Goal: Transaction & Acquisition: Obtain resource

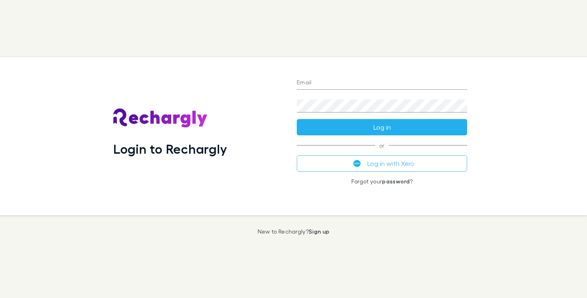
type input "**********"
click at [384, 126] on button "Log in" at bounding box center [382, 127] width 170 height 16
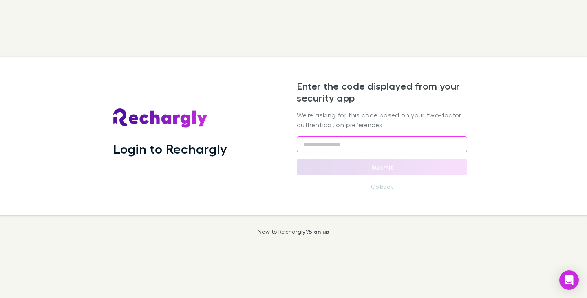
click at [360, 145] on input "text" at bounding box center [382, 144] width 170 height 16
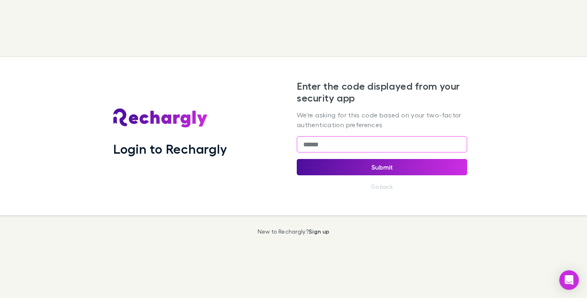
type input "******"
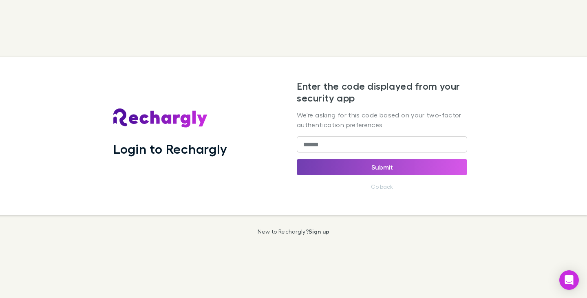
click at [382, 163] on button "Submit" at bounding box center [382, 167] width 170 height 16
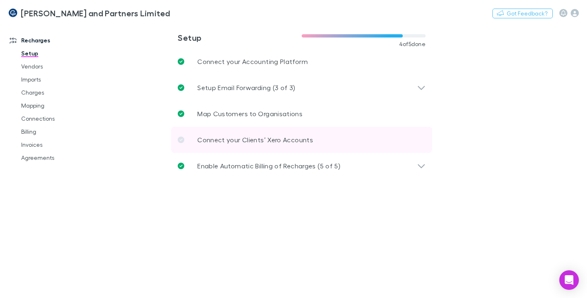
click at [179, 140] on icon at bounding box center [181, 140] width 7 height 7
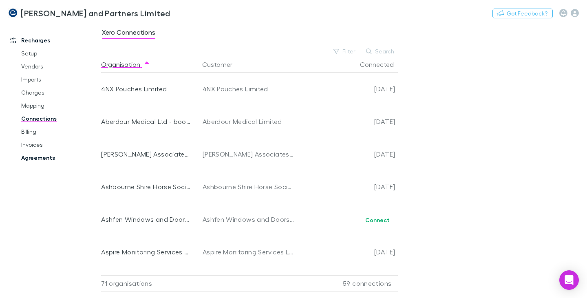
click at [40, 155] on link "Agreements" at bounding box center [59, 157] width 93 height 13
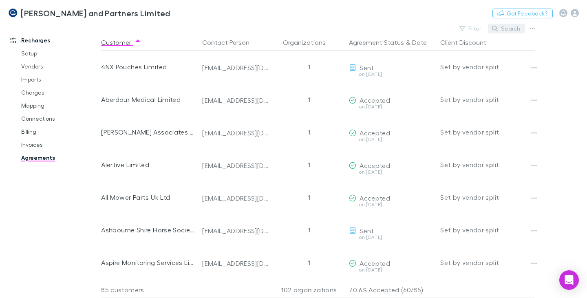
click at [504, 30] on button "Search" at bounding box center [506, 29] width 37 height 10
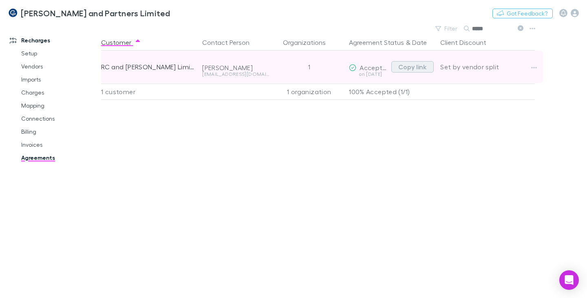
type input "*****"
drag, startPoint x: 408, startPoint y: 66, endPoint x: 421, endPoint y: 61, distance: 13.9
click at [409, 66] on button "Copy link" at bounding box center [412, 66] width 42 height 11
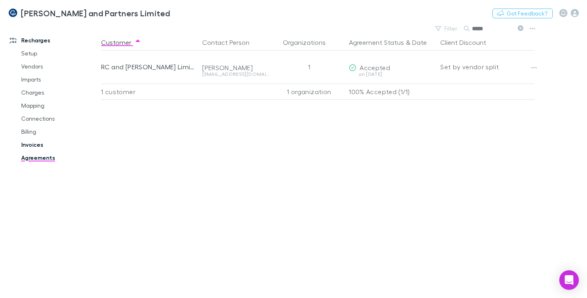
click at [33, 145] on link "Invoices" at bounding box center [59, 144] width 93 height 13
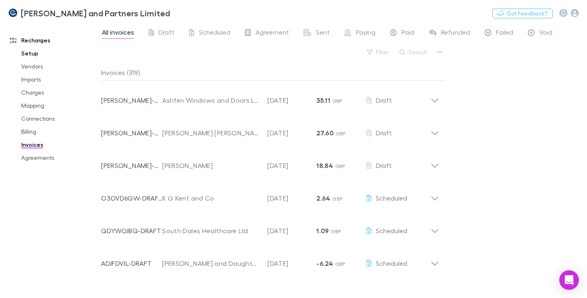
click at [34, 53] on link "Setup" at bounding box center [59, 53] width 93 height 13
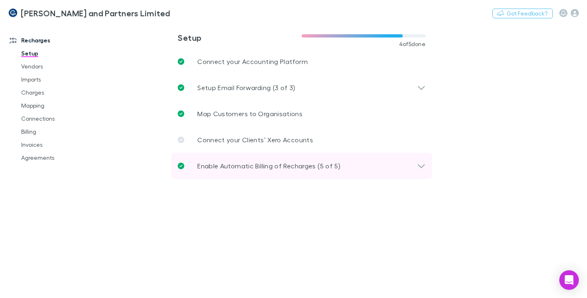
click at [423, 164] on icon at bounding box center [421, 166] width 9 height 10
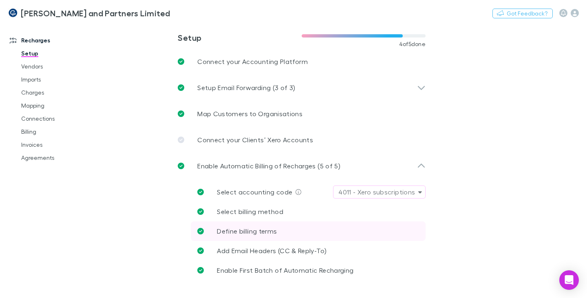
click at [236, 232] on span "Define billing terms" at bounding box center [247, 231] width 60 height 8
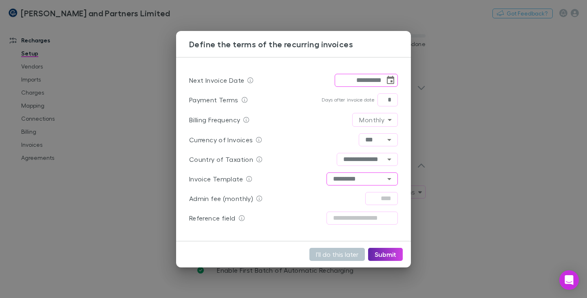
click at [392, 179] on icon "Open" at bounding box center [389, 179] width 10 height 10
click at [392, 179] on icon "Close" at bounding box center [389, 179] width 10 height 10
click at [386, 179] on icon "Open" at bounding box center [389, 179] width 10 height 10
click at [386, 179] on icon "Close" at bounding box center [389, 179] width 10 height 10
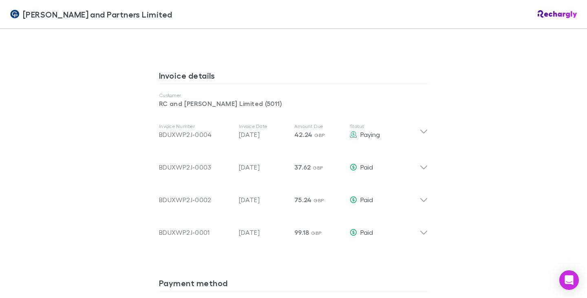
scroll to position [408, 0]
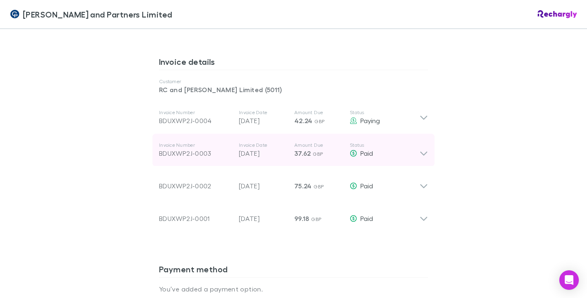
click at [194, 152] on div "BDUXWP2J-0003" at bounding box center [195, 153] width 73 height 10
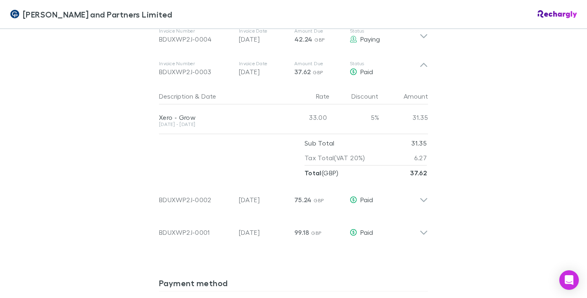
scroll to position [367, 0]
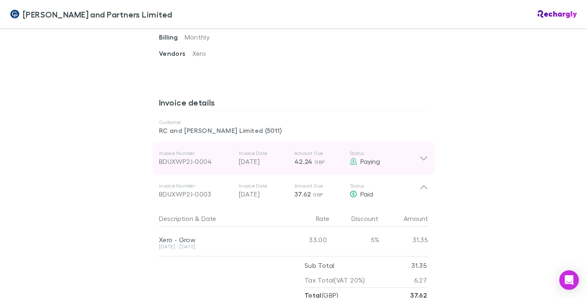
click at [194, 157] on div "BDUXWP2J-0004" at bounding box center [195, 162] width 73 height 10
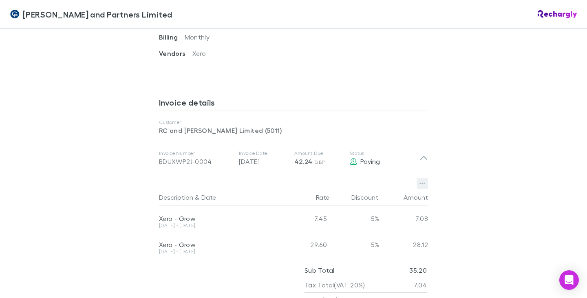
click at [420, 182] on icon "button" at bounding box center [423, 183] width 6 height 7
click at [359, 204] on p "Download PDF" at bounding box center [369, 200] width 99 height 10
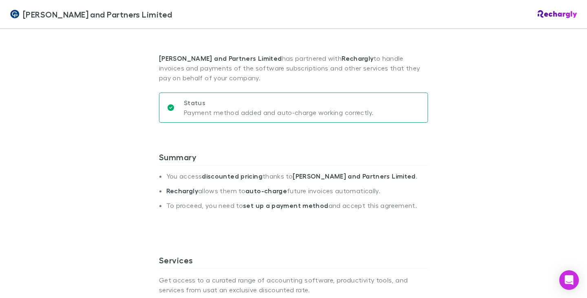
scroll to position [0, 0]
